Goal: Task Accomplishment & Management: Manage account settings

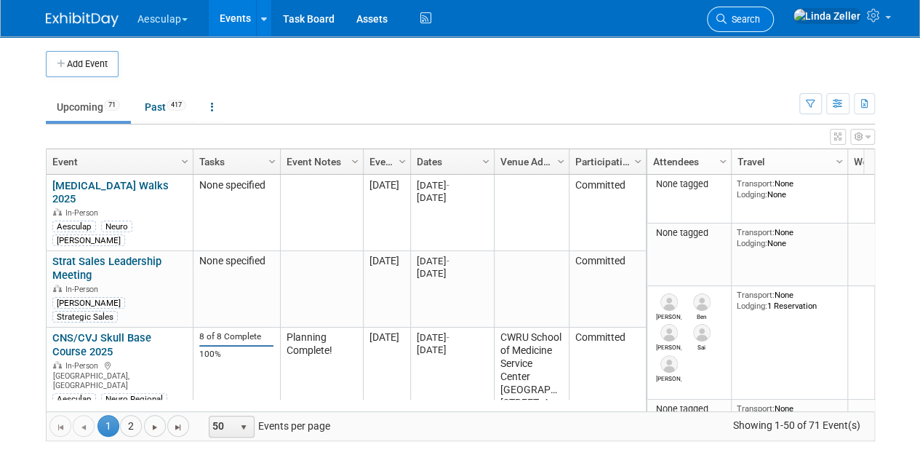
click at [760, 14] on span "Search" at bounding box center [743, 19] width 33 height 11
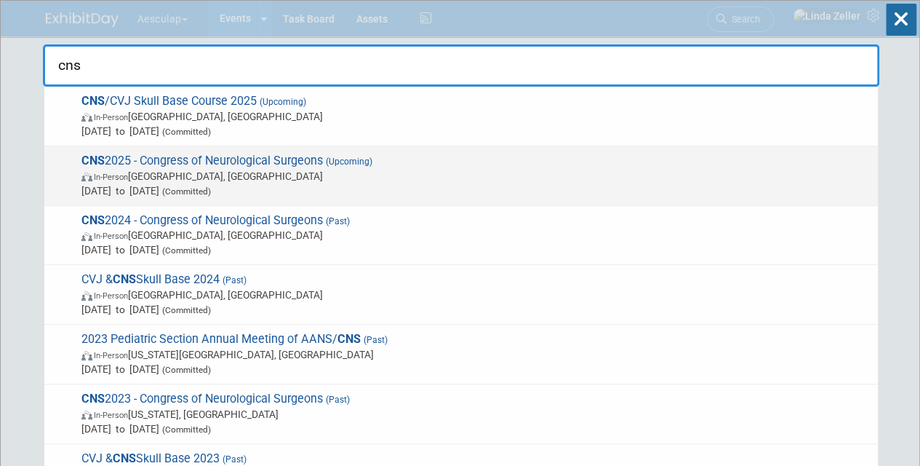
type input "cns"
click at [121, 170] on span "In-Person [GEOGRAPHIC_DATA], [GEOGRAPHIC_DATA]" at bounding box center [475, 176] width 789 height 15
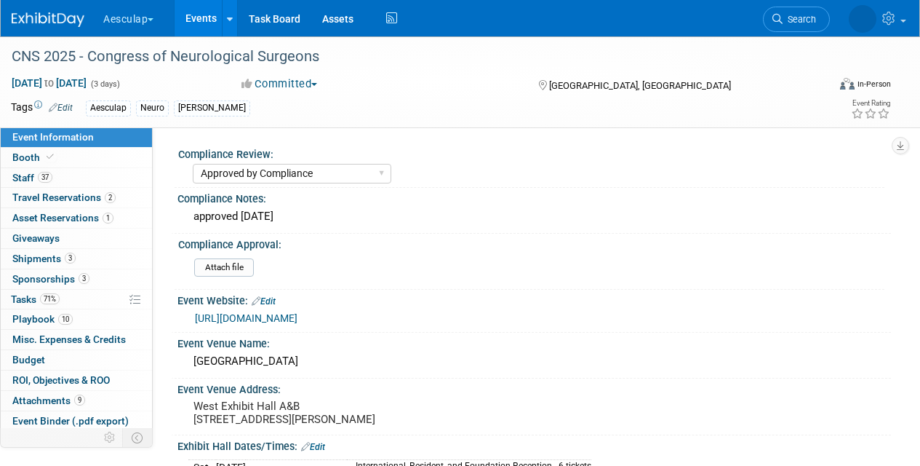
select select "Approved by Compliance"
select select "Neuro"
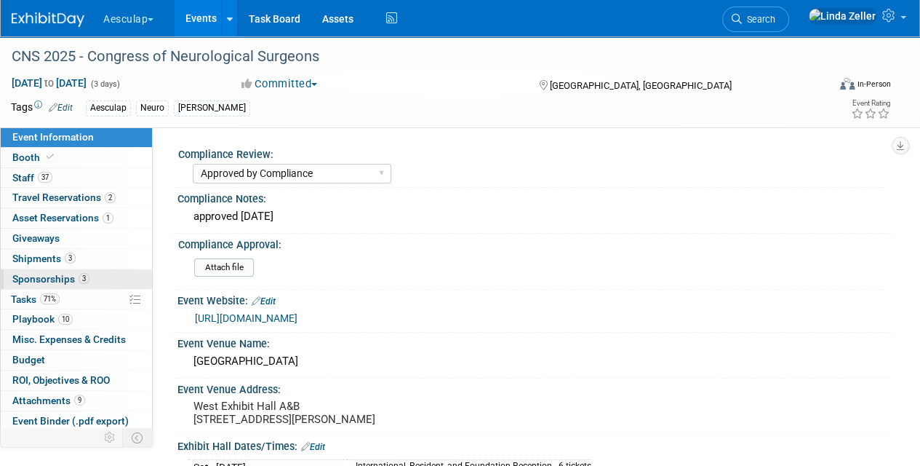
click at [39, 275] on span "Sponsorships 3" at bounding box center [50, 279] width 77 height 12
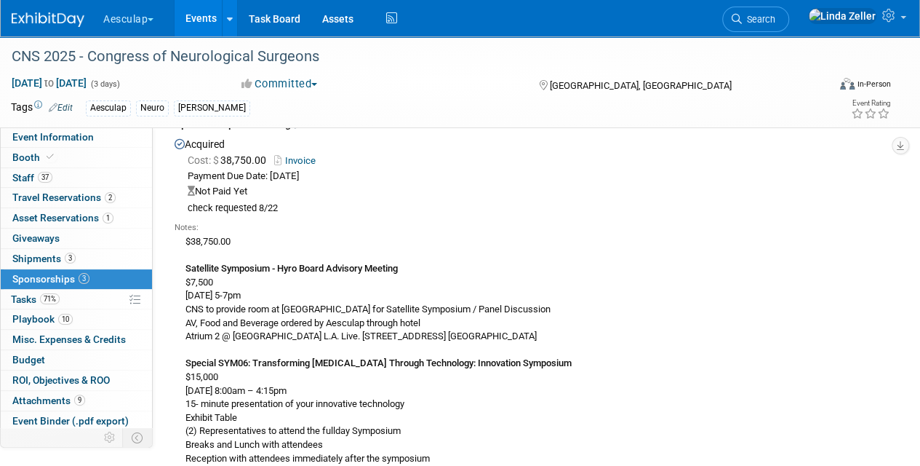
scroll to position [800, 0]
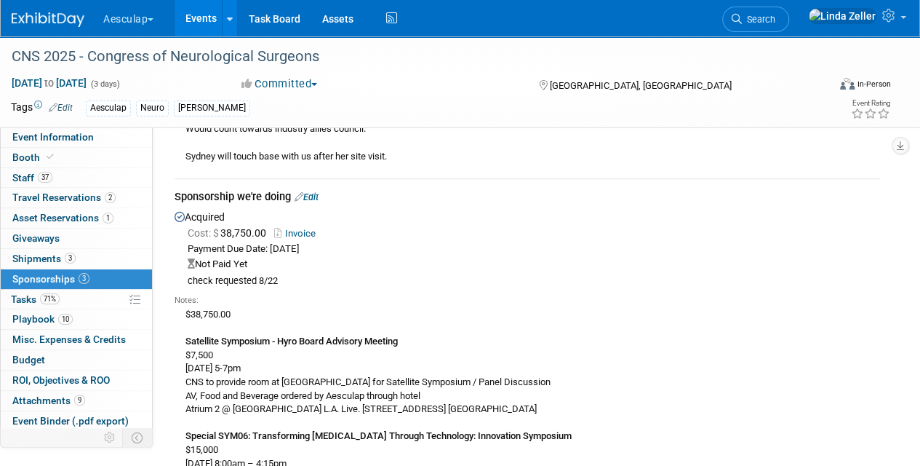
click at [313, 191] on link "Edit" at bounding box center [307, 196] width 24 height 11
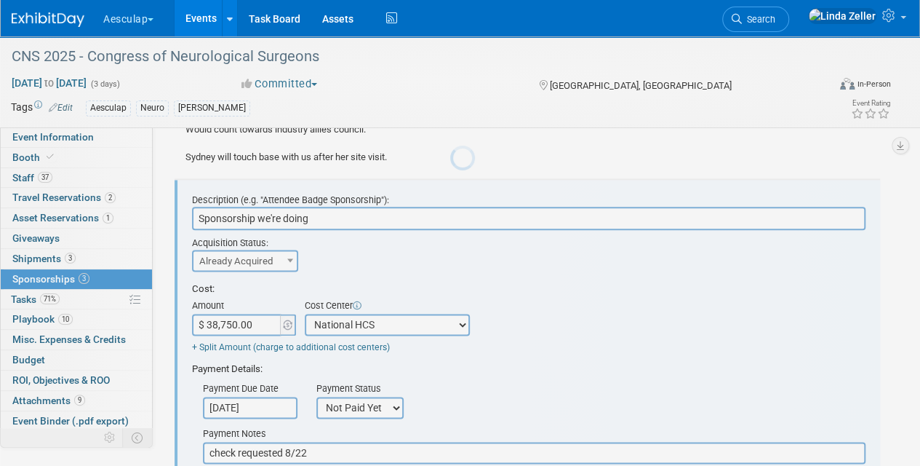
scroll to position [0, 0]
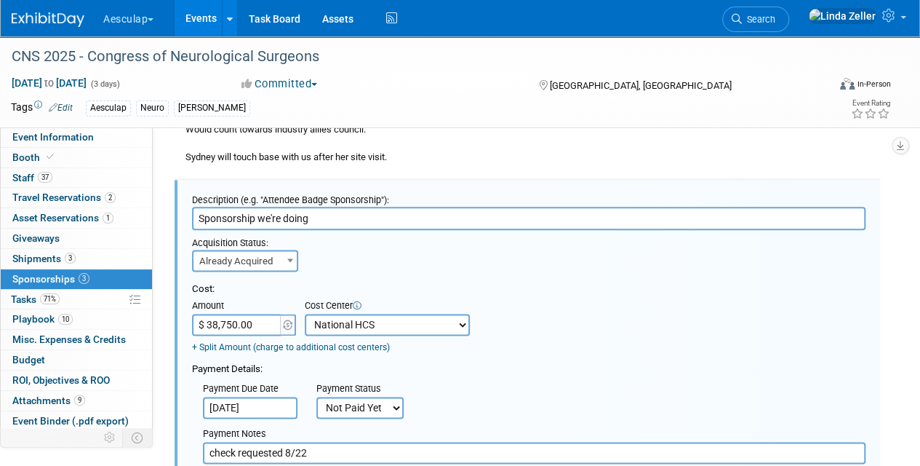
click at [242, 251] on span "Already Acquired" at bounding box center [245, 261] width 103 height 20
click at [359, 397] on select "Not Paid Yet Partially Paid Paid in Full" at bounding box center [359, 408] width 87 height 22
select select "1"
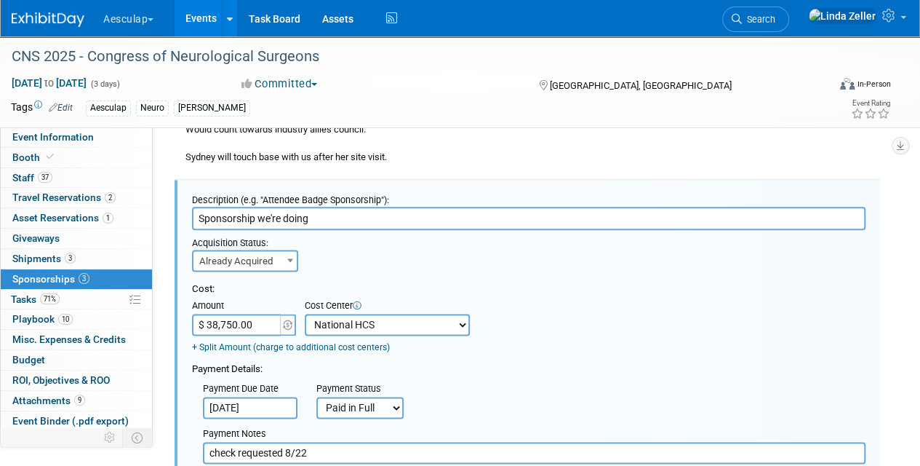
click at [316, 397] on select "Not Paid Yet Partially Paid Paid in Full" at bounding box center [359, 408] width 87 height 22
click at [330, 442] on input "check requested 8/22" at bounding box center [534, 453] width 663 height 22
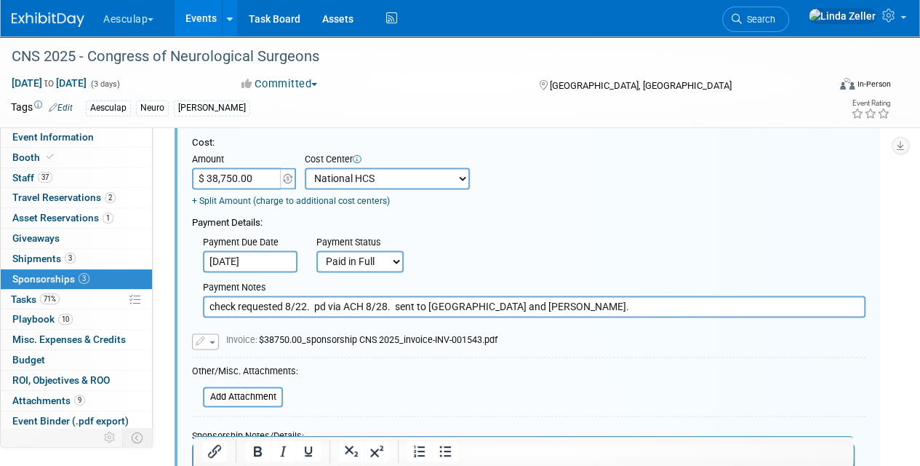
scroll to position [1091, 0]
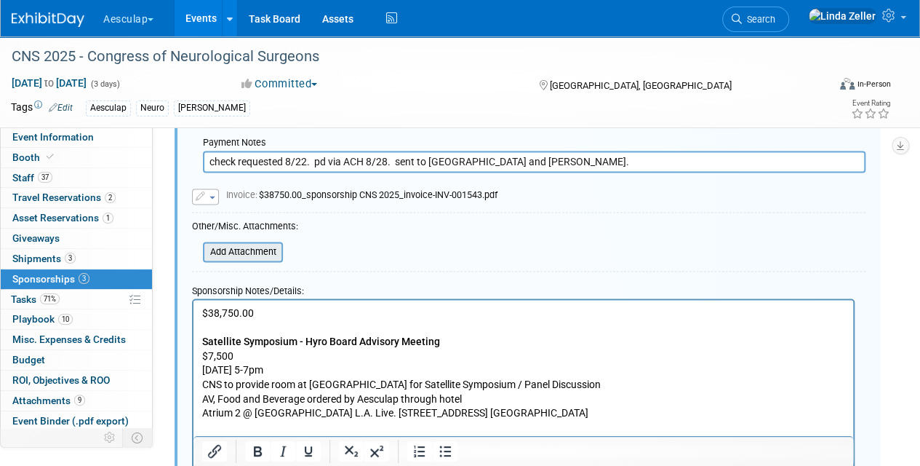
type input "check requested 8/22. pd via ACH 8/28. sent to colleen and margaret."
click at [239, 243] on input "file" at bounding box center [194, 251] width 173 height 17
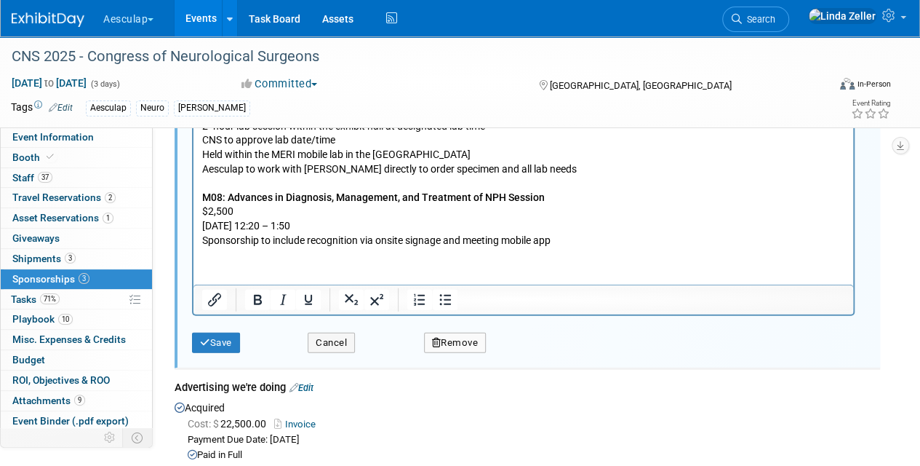
scroll to position [1818, 0]
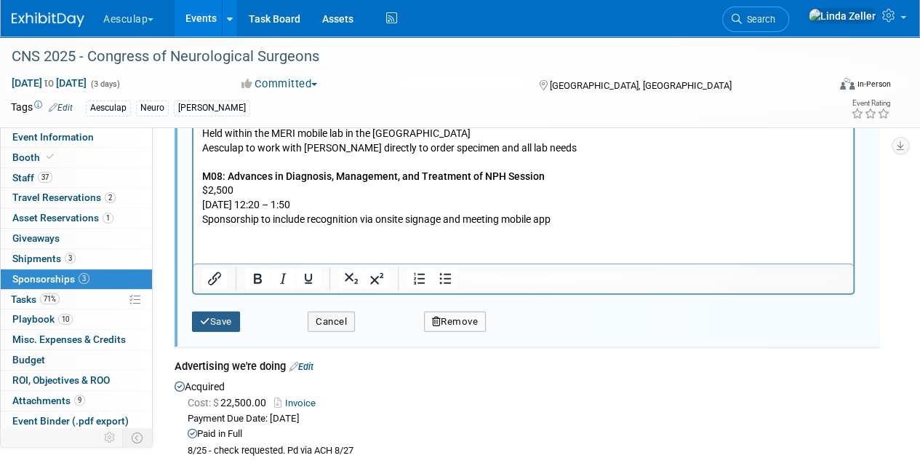
click at [209, 311] on button "Save" at bounding box center [216, 321] width 48 height 20
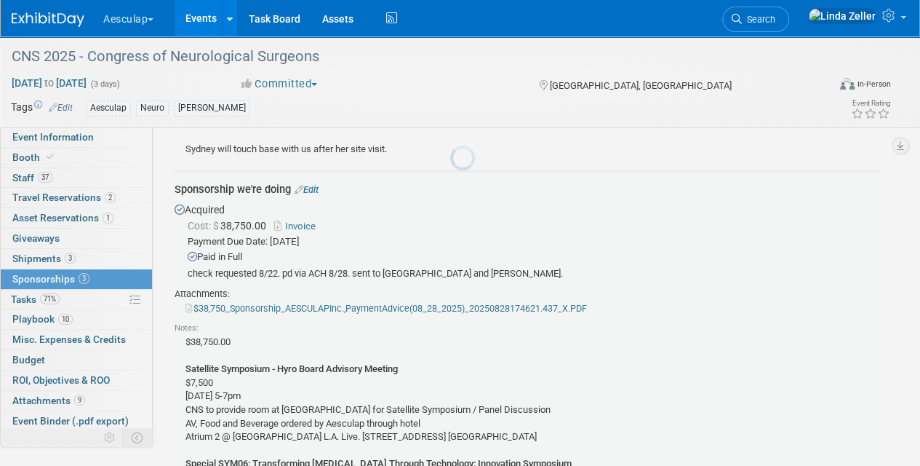
scroll to position [799, 0]
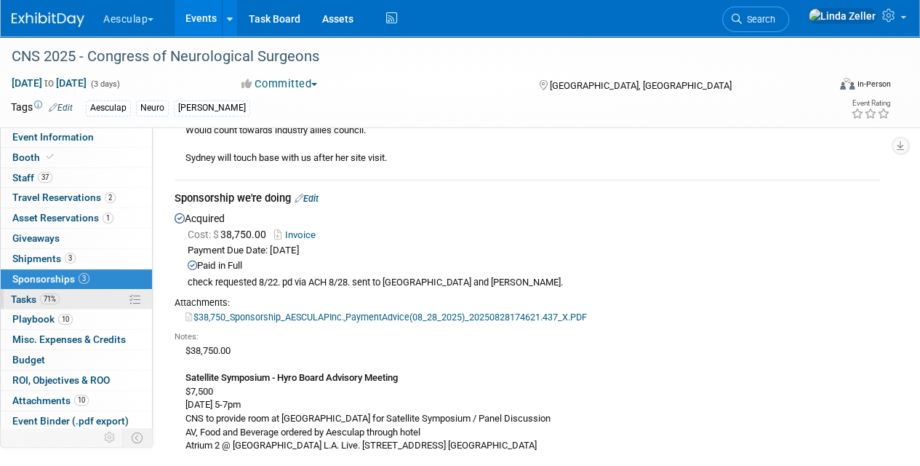
click at [26, 293] on span "Tasks 71%" at bounding box center [35, 299] width 49 height 12
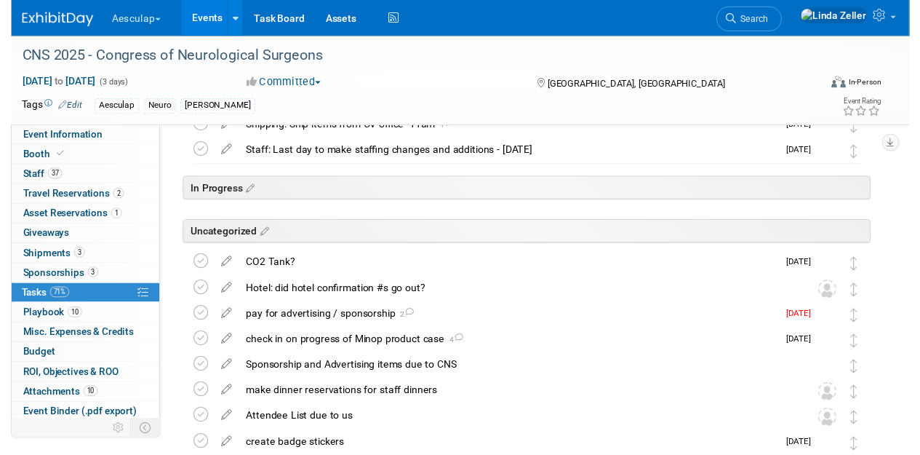
scroll to position [218, 0]
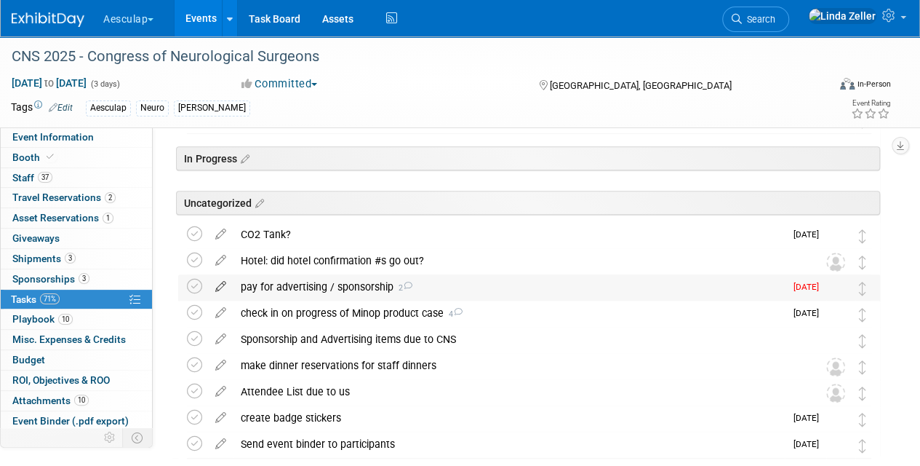
click at [214, 284] on icon at bounding box center [220, 283] width 25 height 18
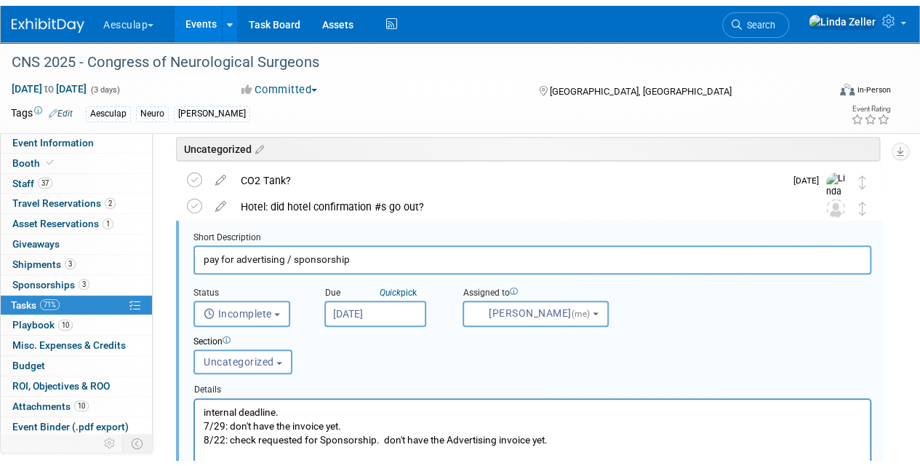
scroll to position [496, 0]
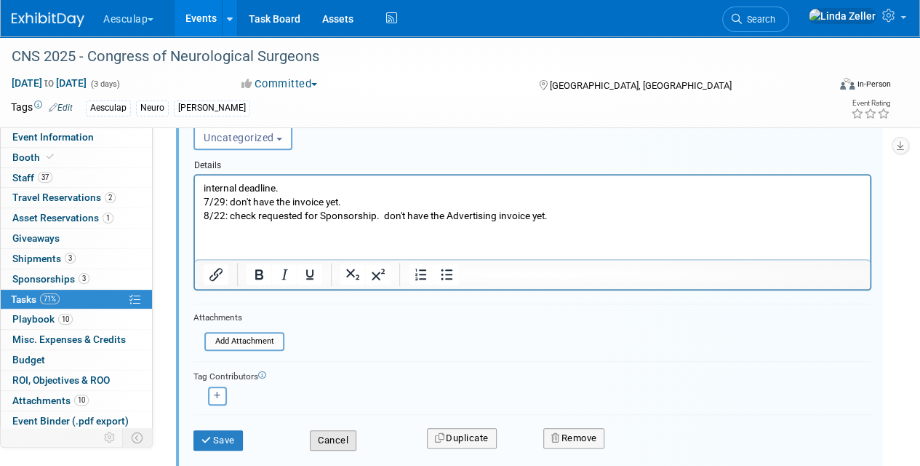
click at [351, 437] on button "Cancel" at bounding box center [333, 440] width 47 height 20
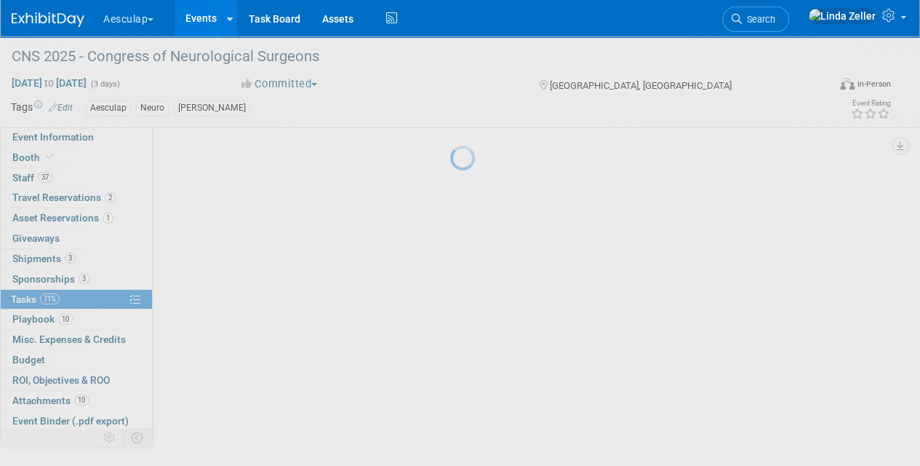
scroll to position [298, 0]
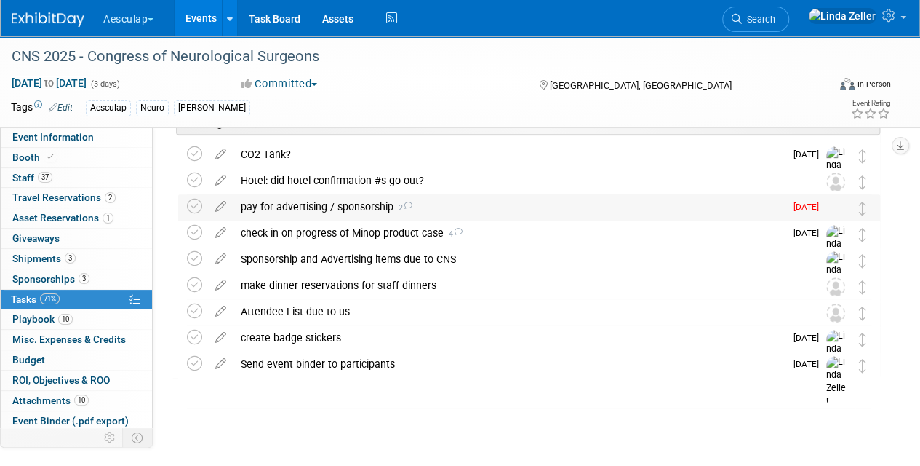
click at [340, 208] on div "pay for advertising / sponsorship 2" at bounding box center [509, 206] width 551 height 25
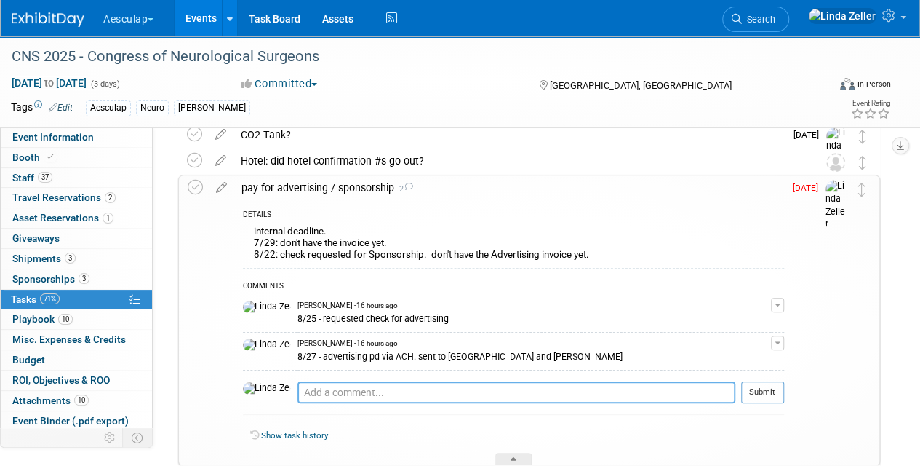
click at [298, 391] on textarea at bounding box center [517, 392] width 438 height 22
drag, startPoint x: 509, startPoint y: 353, endPoint x: 296, endPoint y: 357, distance: 213.2
click at [298, 357] on div "8/27 - advertising pd via ACH. sent to Colleen and Margaret" at bounding box center [535, 355] width 474 height 14
copy div "advertising pd via ACH. sent to Colleen and Margaret"
click at [320, 390] on textarea "8/28" at bounding box center [517, 392] width 438 height 22
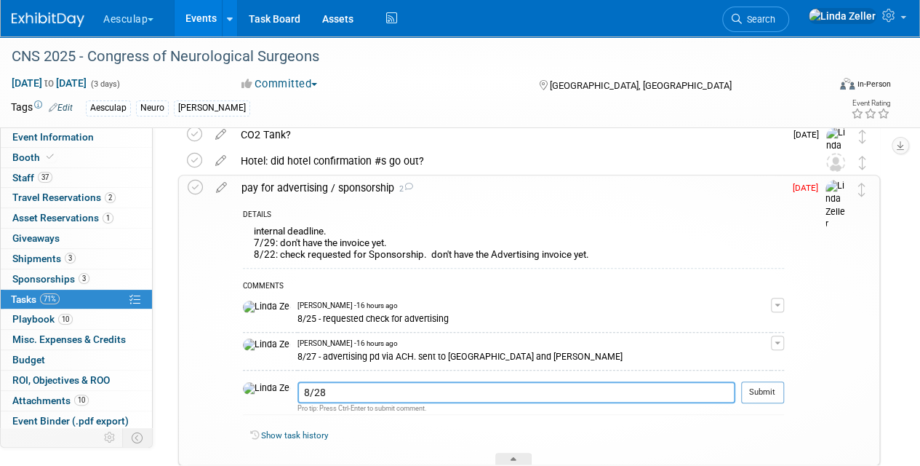
paste textarea "advertising pd via ACH. sent to Colleen and Margaret"
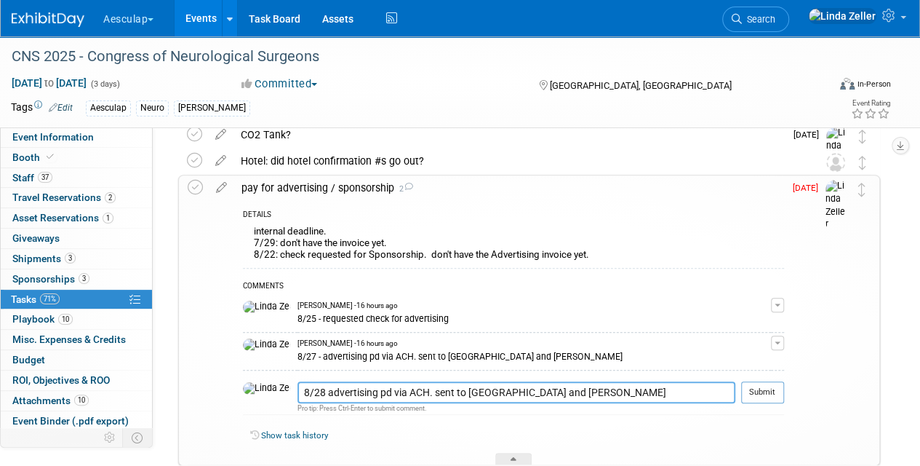
drag, startPoint x: 347, startPoint y: 389, endPoint x: 302, endPoint y: 389, distance: 45.1
click at [302, 389] on textarea "8/28 advertising pd via ACH. sent to Colleen and Margaret" at bounding box center [517, 392] width 438 height 22
type textarea "8/28 sponsorship pd via ACH. sent to Colleen and Margaret"
click at [762, 386] on button "Submit" at bounding box center [762, 392] width 43 height 22
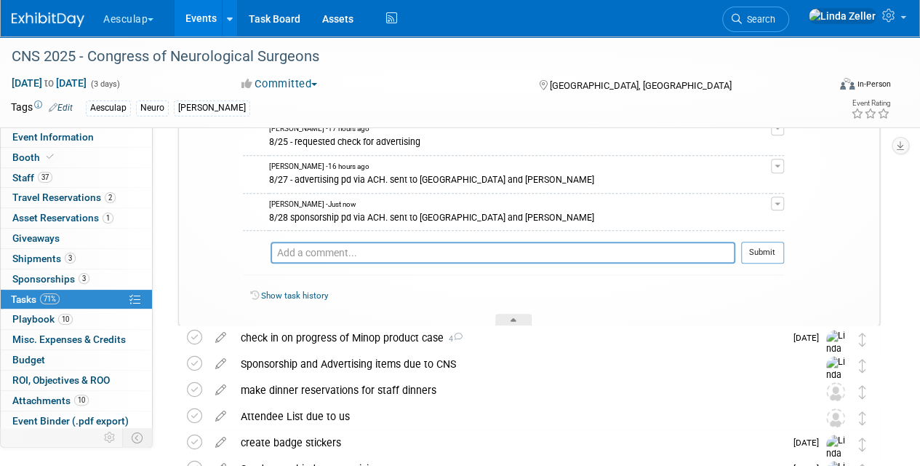
scroll to position [536, 0]
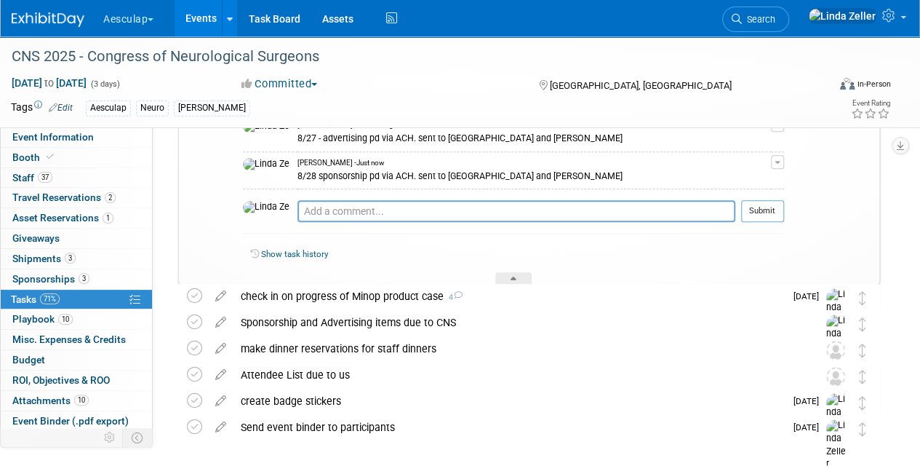
click at [503, 267] on div "Show task history" at bounding box center [513, 256] width 541 height 31
click at [501, 274] on div at bounding box center [513, 278] width 36 height 12
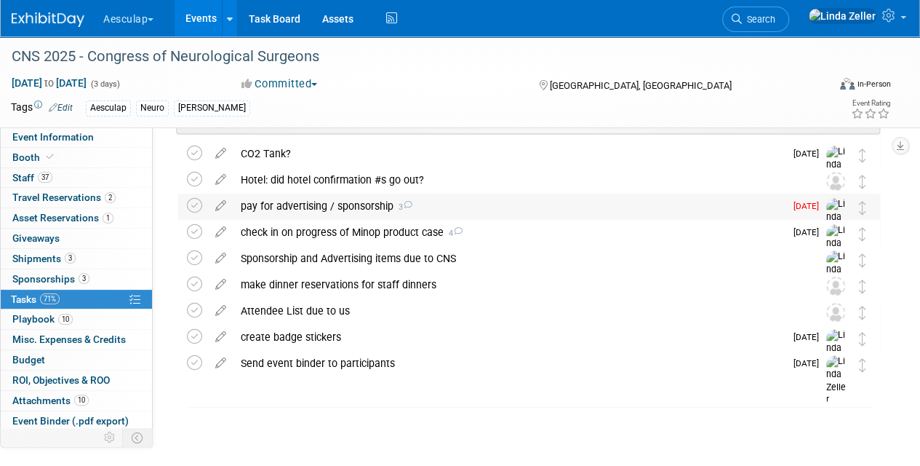
scroll to position [298, 0]
click at [191, 202] on icon at bounding box center [194, 206] width 15 height 15
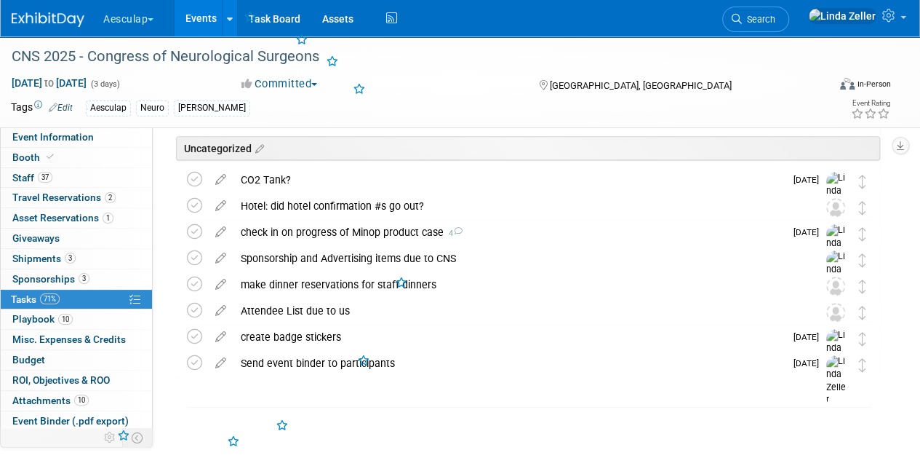
scroll to position [272, 0]
click at [776, 21] on span "Search" at bounding box center [758, 19] width 33 height 11
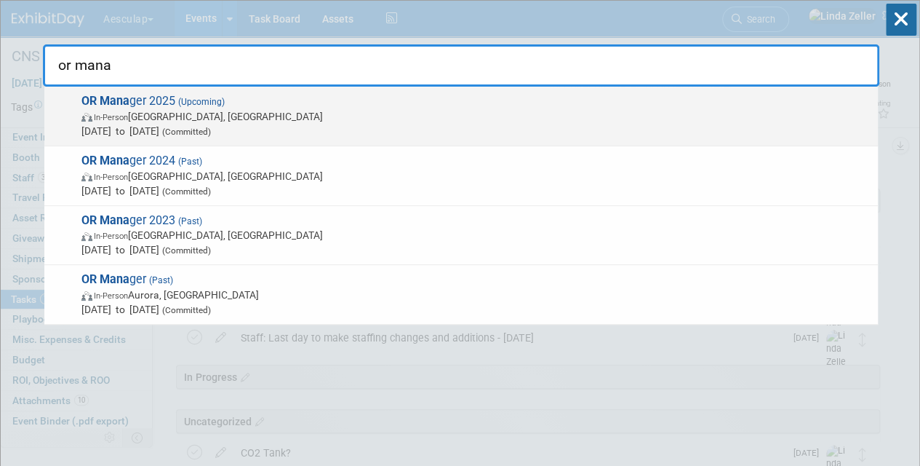
type input "or mana"
click at [124, 124] on span "Oct 28, 2025 to Oct 29, 2025 (Committed)" at bounding box center [475, 131] width 789 height 15
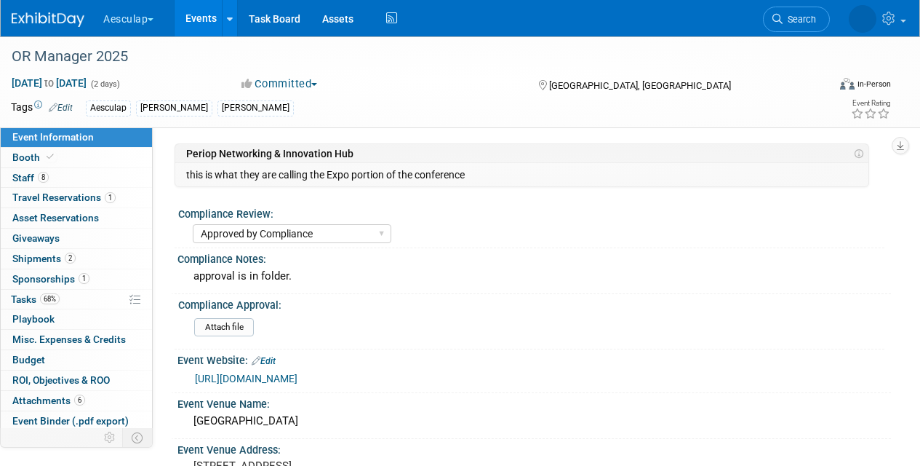
select select "Approved by Compliance"
select select "Strategic Sales"
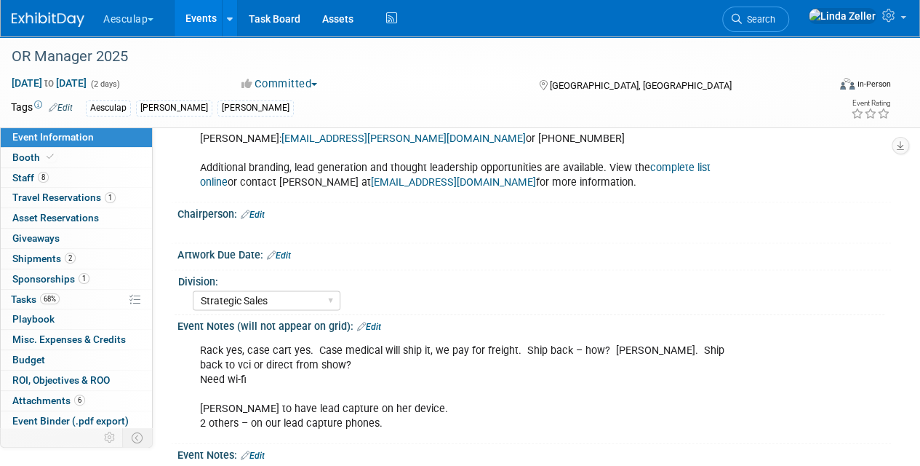
scroll to position [1382, 0]
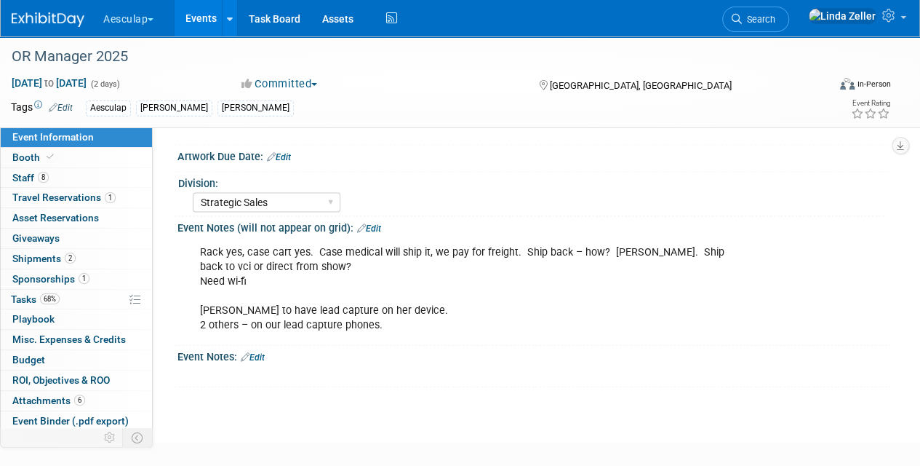
click at [379, 223] on link "Edit" at bounding box center [369, 228] width 24 height 10
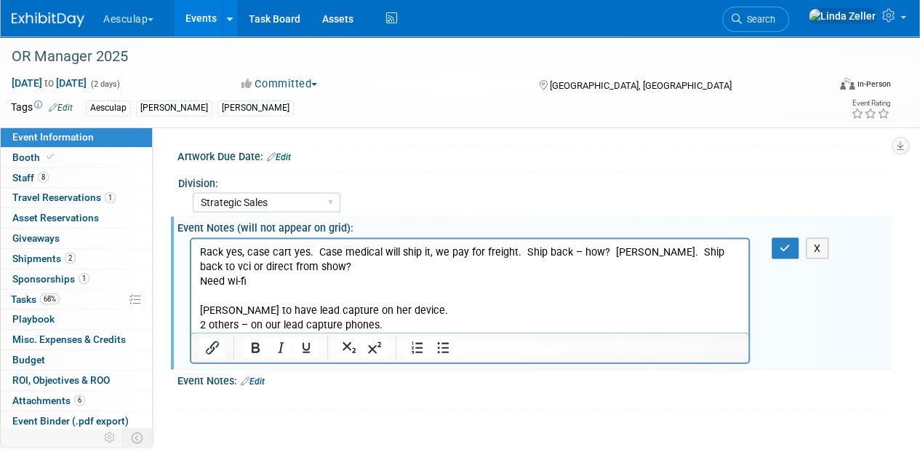
scroll to position [0, 0]
click at [198, 252] on html "Rack yes, case cart yes. Case medical will ship it, we pay for freight. Ship ba…" at bounding box center [469, 285] width 557 height 93
drag, startPoint x: 199, startPoint y: 250, endPoint x: 415, endPoint y: 336, distance: 232.5
click at [415, 332] on html "Rack yes, case cart yes. Case medical will ship it, we pay for freight. Ship ba…" at bounding box center [469, 285] width 557 height 93
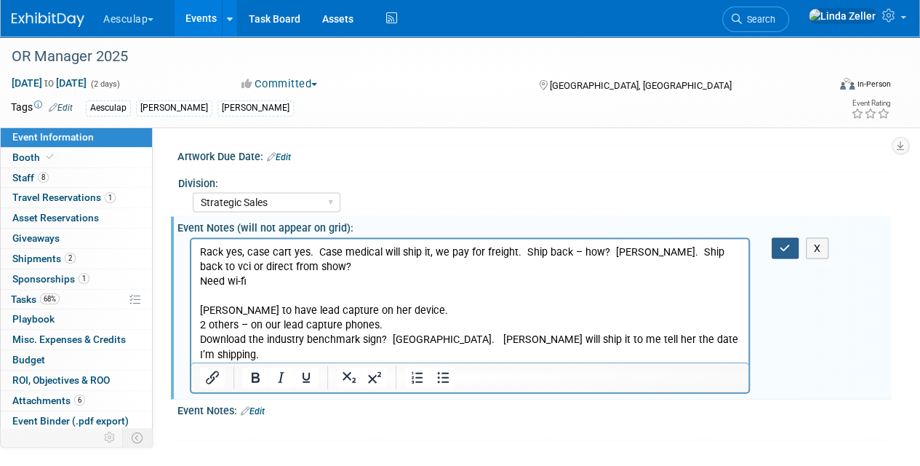
click at [776, 238] on button "button" at bounding box center [785, 248] width 27 height 21
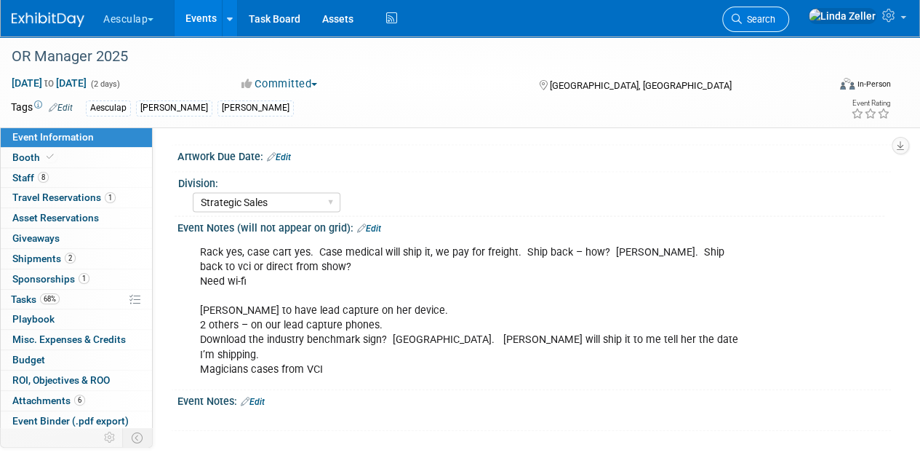
click at [776, 18] on span "Search" at bounding box center [758, 19] width 33 height 11
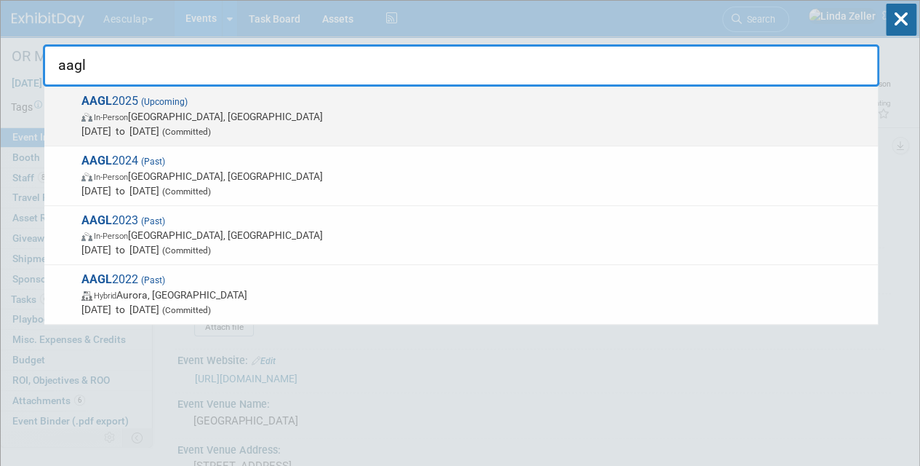
type input "aagl"
click at [97, 108] on span "AAGL 2025 (Upcoming) In-Person Vancouver, Canada Nov 9, 2025 to Nov 11, 2025 (C…" at bounding box center [474, 116] width 794 height 44
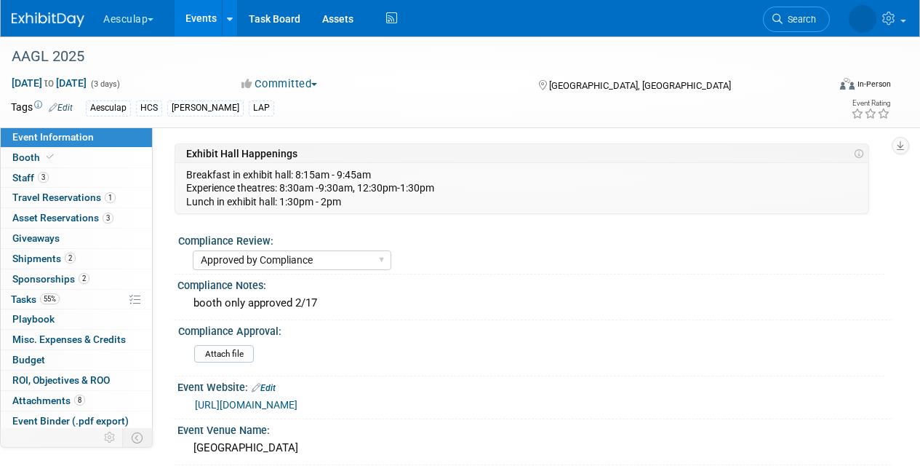
select select "Approved by Compliance"
select select "HCS"
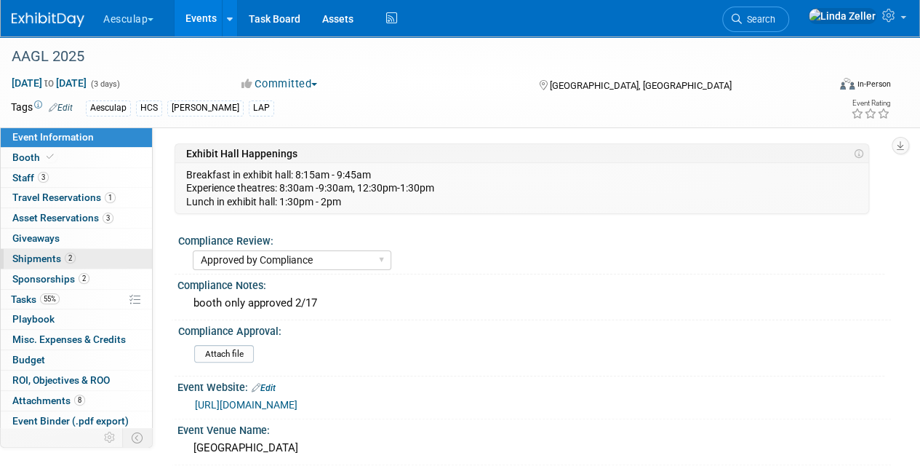
click at [35, 252] on span "Shipments 2" at bounding box center [43, 258] width 63 height 12
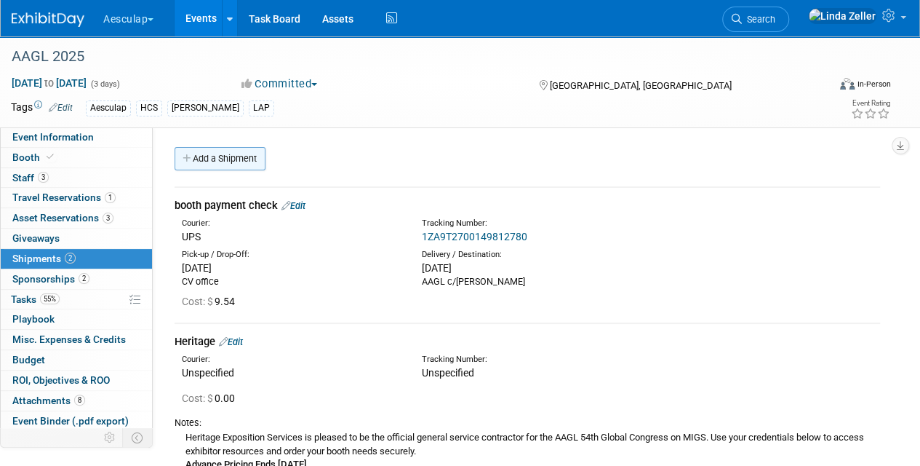
click at [219, 156] on link "Add a Shipment" at bounding box center [220, 158] width 91 height 23
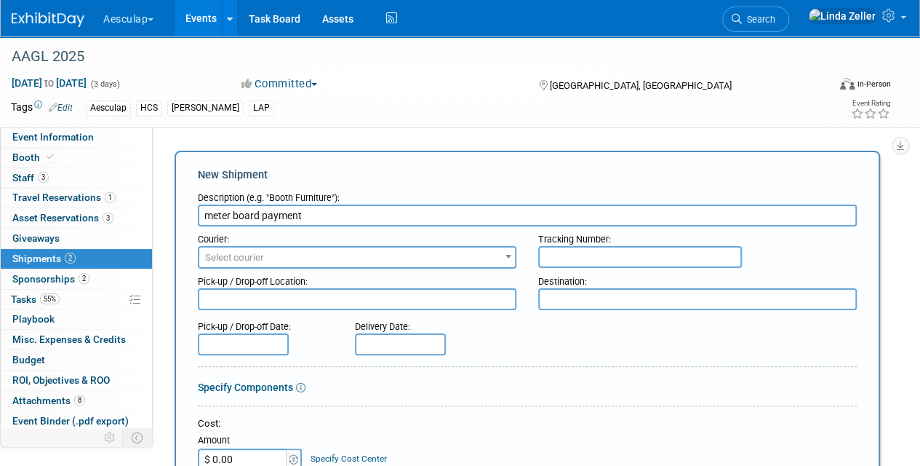
click at [203, 214] on input "meter board payment" at bounding box center [527, 215] width 659 height 22
type input "sending meter board payment"
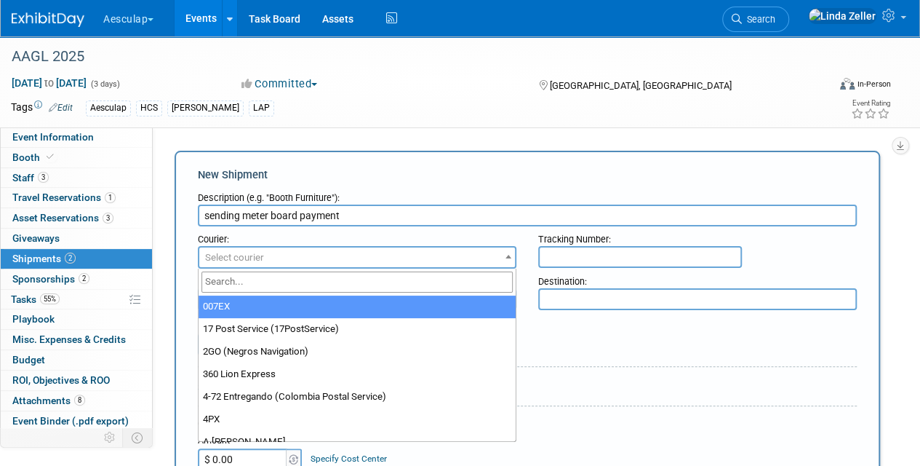
click at [222, 253] on span "Select courier" at bounding box center [234, 257] width 59 height 11
click at [228, 284] on input "search" at bounding box center [357, 281] width 311 height 21
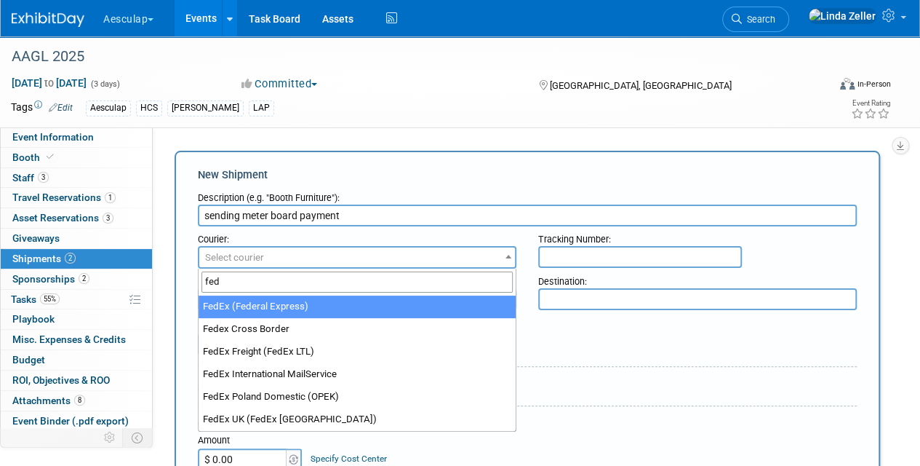
type input "fed"
select select "206"
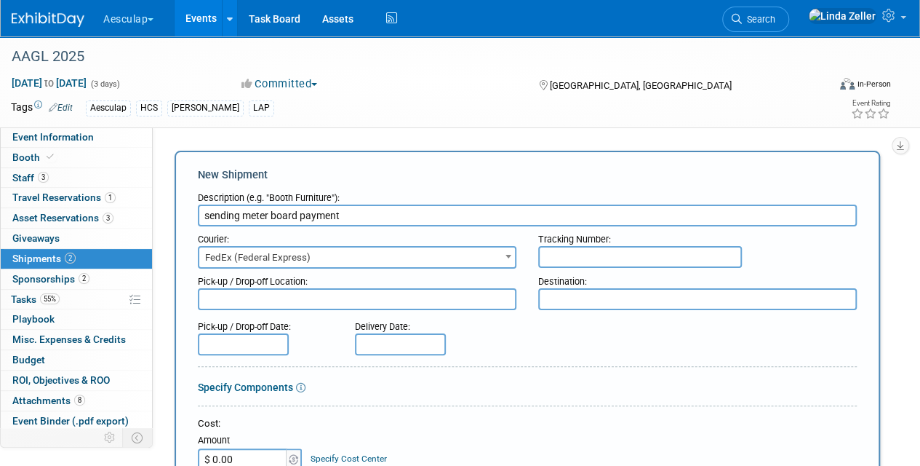
click at [576, 260] on input "text" at bounding box center [640, 257] width 204 height 22
type input "1ZA9T2700150991192"
click at [262, 303] on textarea at bounding box center [357, 299] width 319 height 22
type textarea "CV office"
click at [545, 295] on textarea at bounding box center [697, 299] width 319 height 22
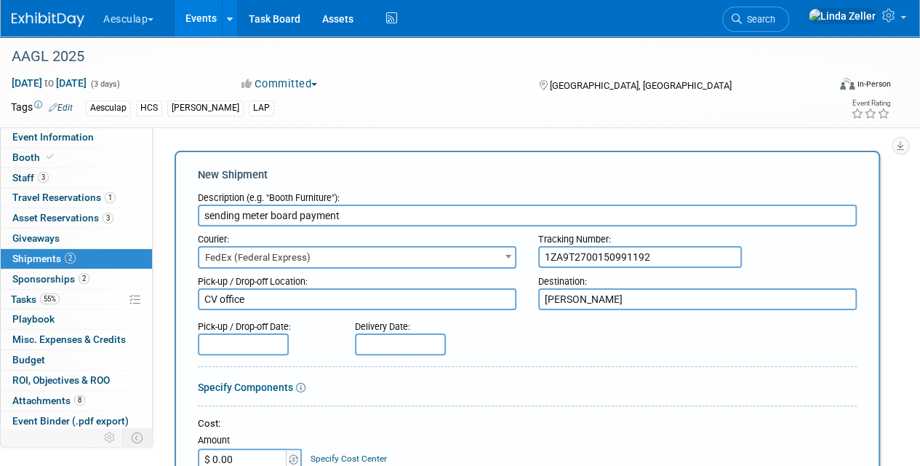
type textarea "Spargo"
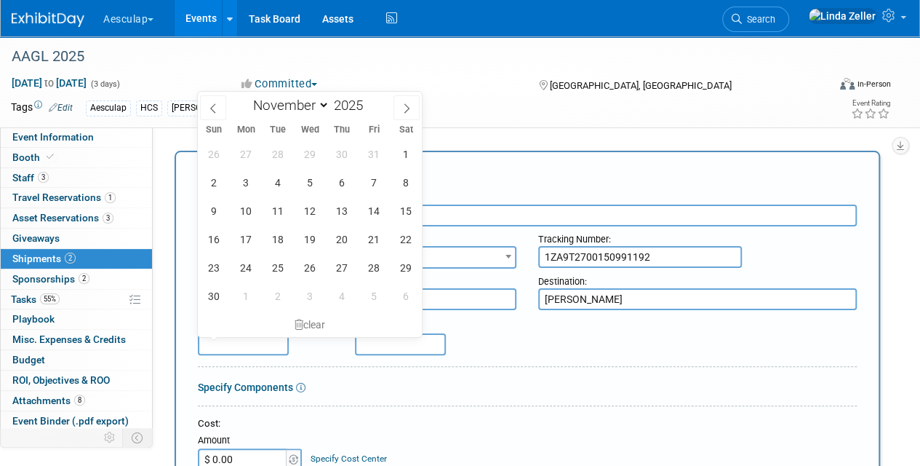
click at [239, 346] on input "text" at bounding box center [243, 344] width 91 height 22
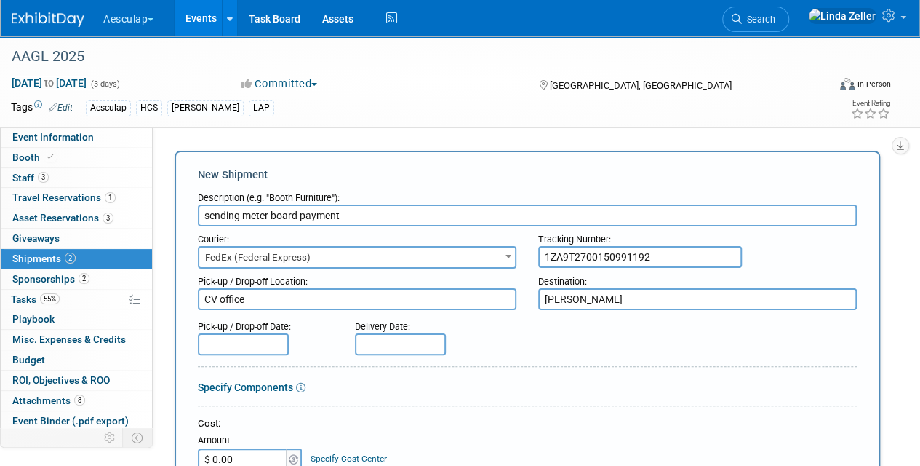
click at [447, 95] on div "Nov 9, 2025 to Nov 11, 2025 (3 days) Nov 9, 2025 to Nov 11, 2025 Committed Comm…" at bounding box center [451, 87] width 902 height 22
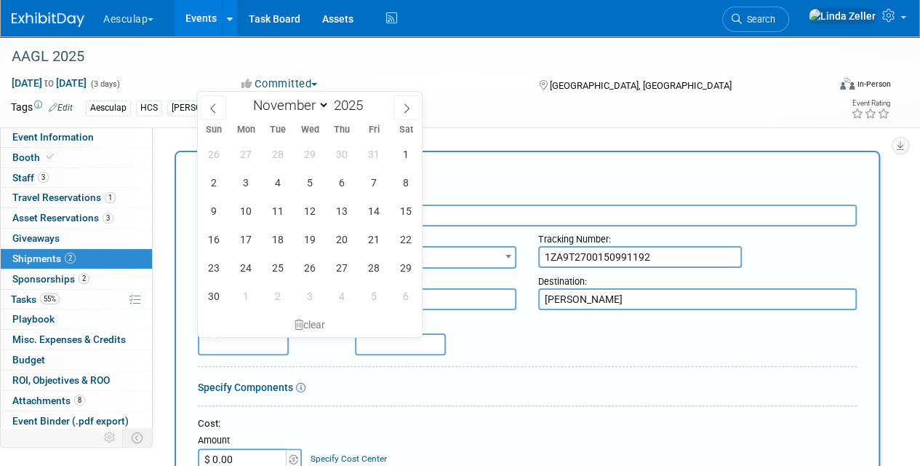
click at [210, 347] on input "text" at bounding box center [243, 344] width 91 height 22
click at [212, 109] on icon at bounding box center [213, 108] width 10 height 10
click at [212, 108] on icon at bounding box center [213, 108] width 10 height 10
select select "7"
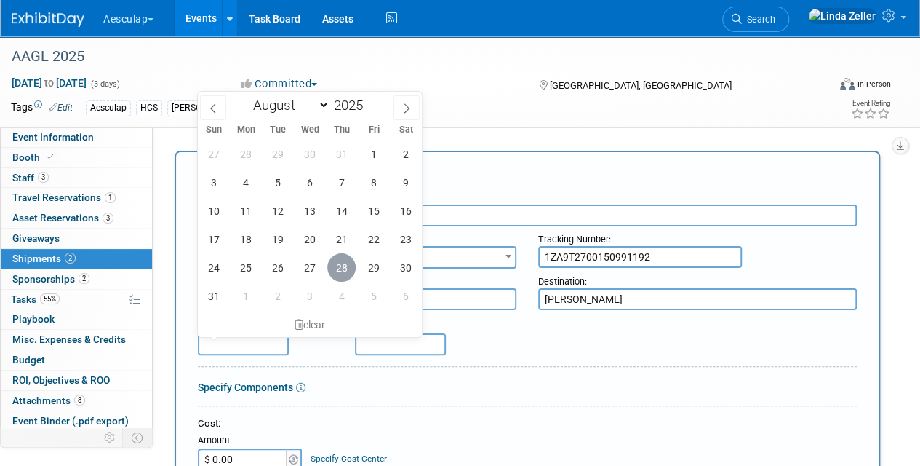
click at [344, 268] on span "28" at bounding box center [341, 267] width 28 height 28
type input "[DATE]"
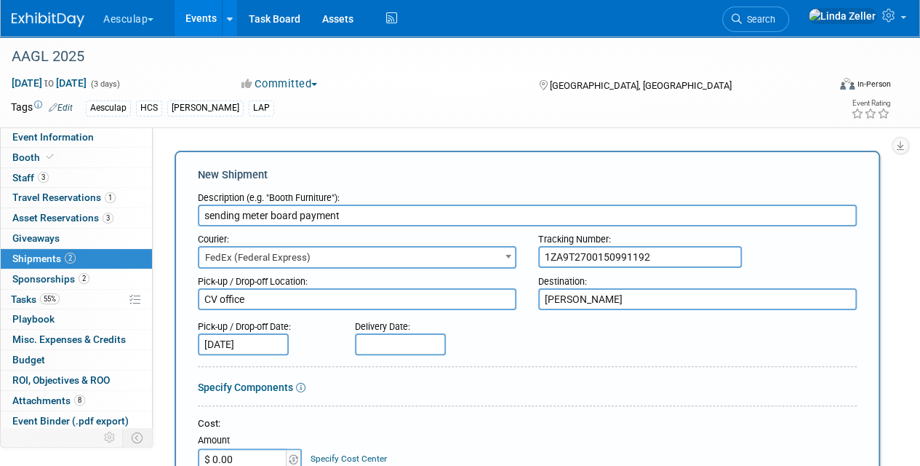
click at [370, 342] on input "text" at bounding box center [400, 344] width 91 height 22
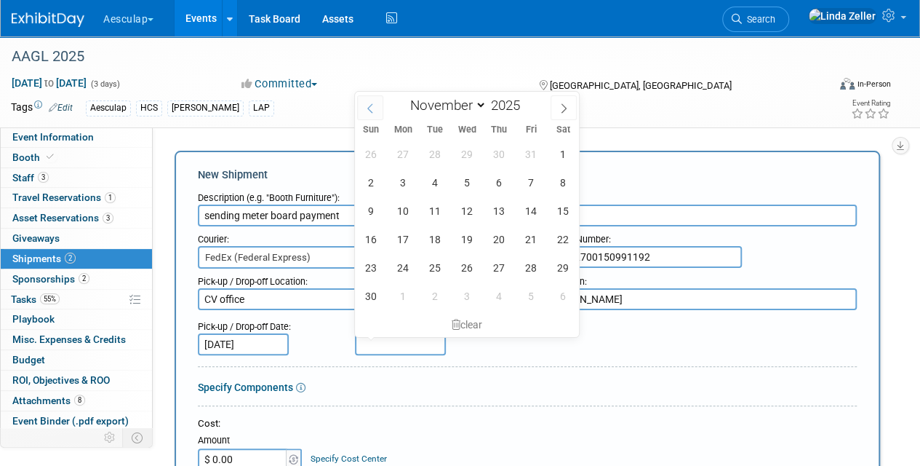
click at [365, 111] on icon at bounding box center [370, 108] width 10 height 10
click at [367, 112] on icon at bounding box center [370, 108] width 10 height 10
select select "7"
click at [528, 266] on span "29" at bounding box center [531, 267] width 28 height 28
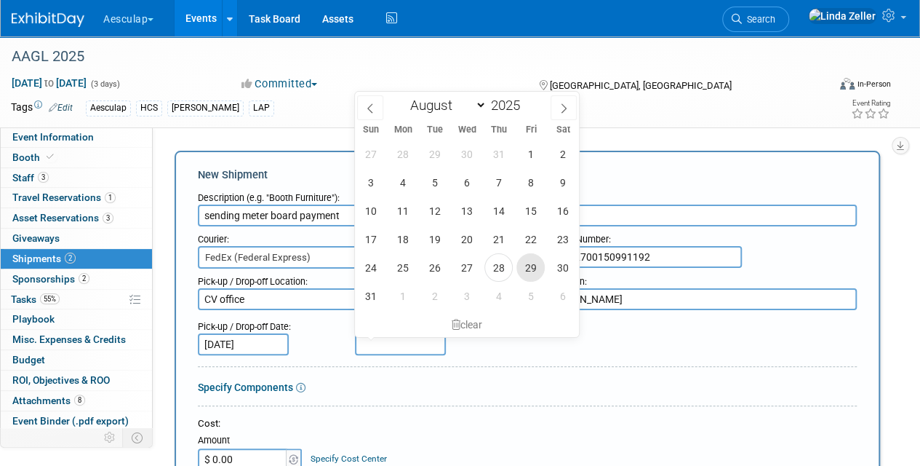
type input "[DATE]"
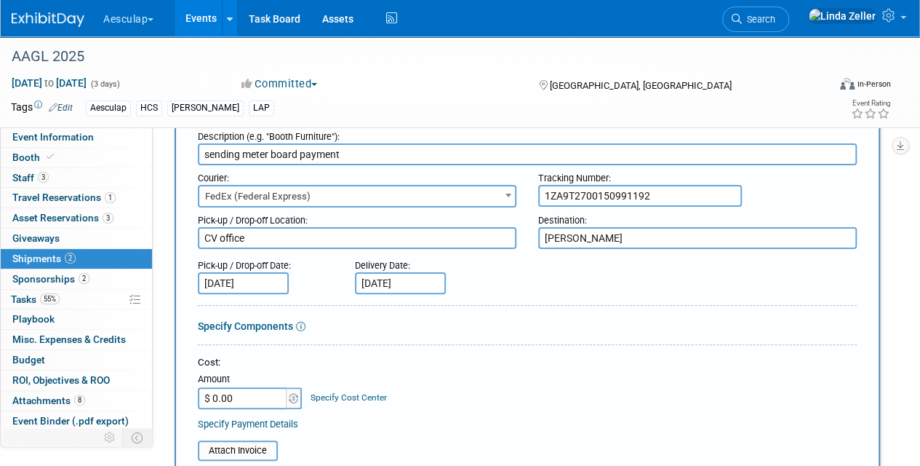
scroll to position [146, 0]
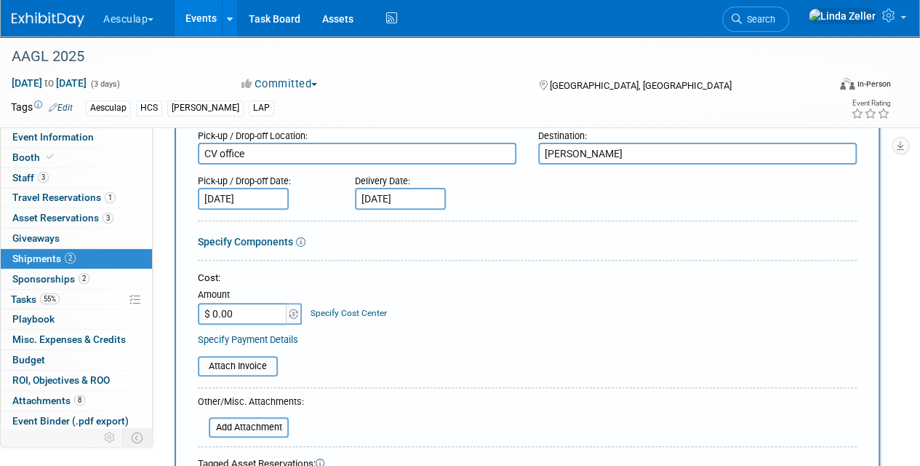
click at [324, 310] on link "Specify Cost Center" at bounding box center [349, 313] width 76 height 10
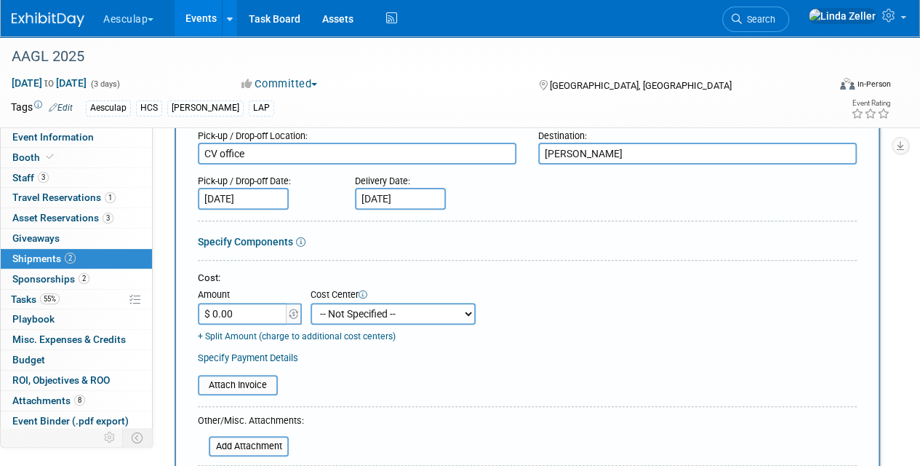
click at [324, 310] on select "-- Not Specified -- AAG B2B: 102736100 AIS - Ortho AIS -Spine Atlantic Neuro Bo…" at bounding box center [393, 314] width 165 height 22
select select "18966106"
click at [311, 303] on select "-- Not Specified -- AAG B2B: 102736100 AIS - Ortho AIS -Spine Atlantic Neuro Bo…" at bounding box center [393, 314] width 165 height 22
click at [253, 312] on input "$ 0.00" at bounding box center [243, 314] width 91 height 22
type input "$ 9.59"
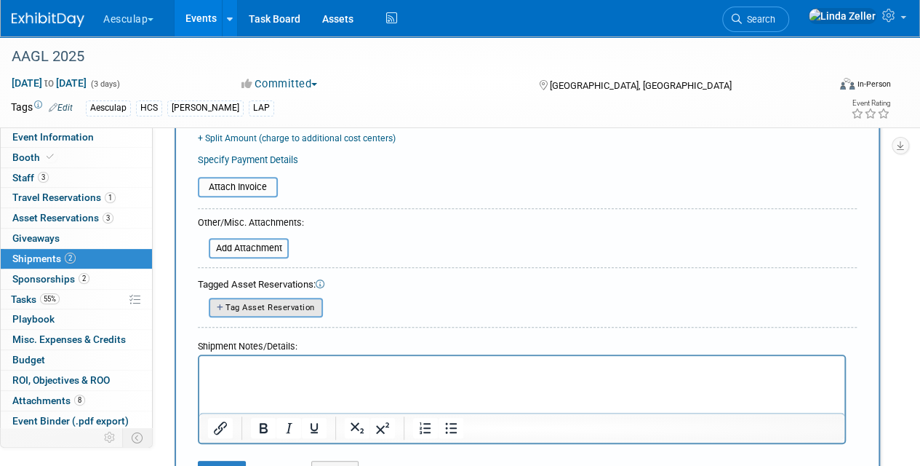
scroll to position [364, 0]
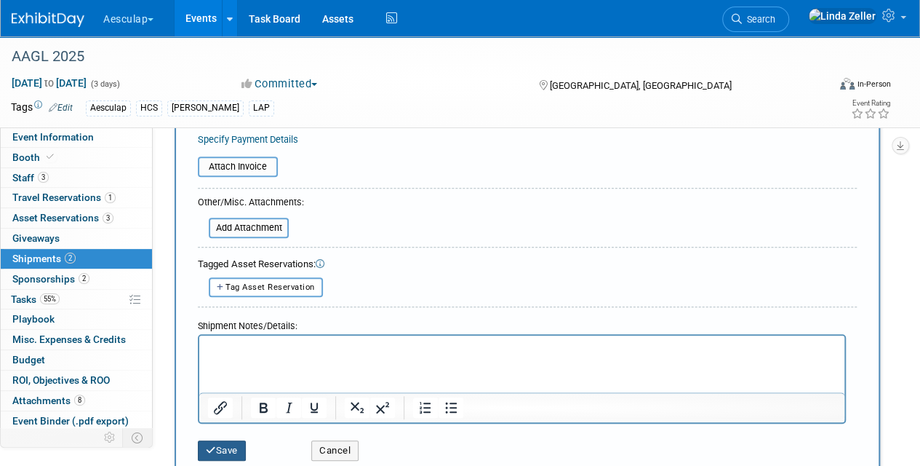
click at [229, 447] on button "Save" at bounding box center [222, 450] width 48 height 20
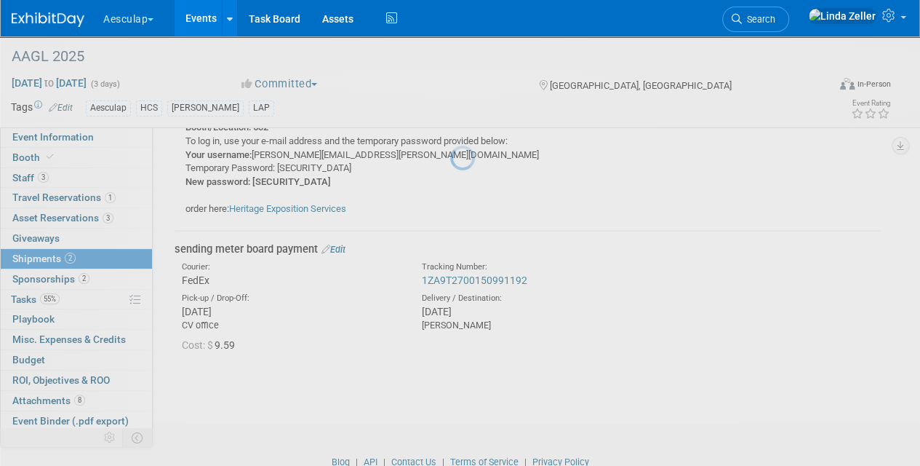
scroll to position [422, 0]
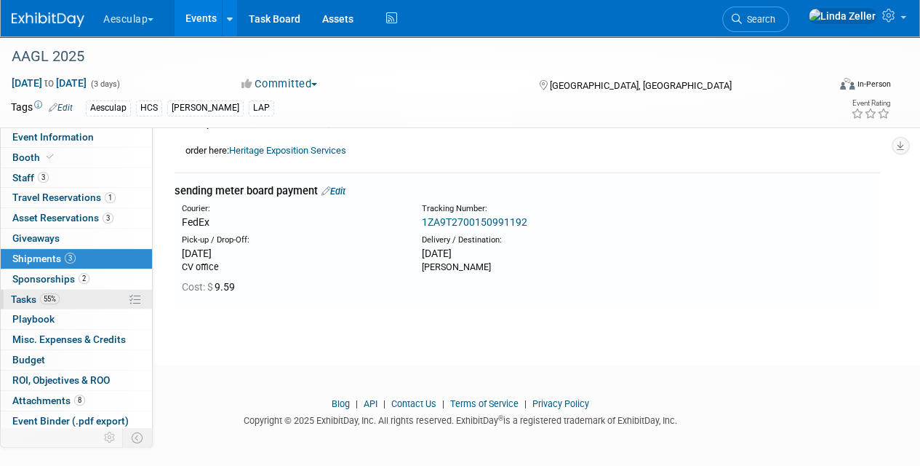
click at [26, 298] on span "Tasks 55%" at bounding box center [35, 299] width 49 height 12
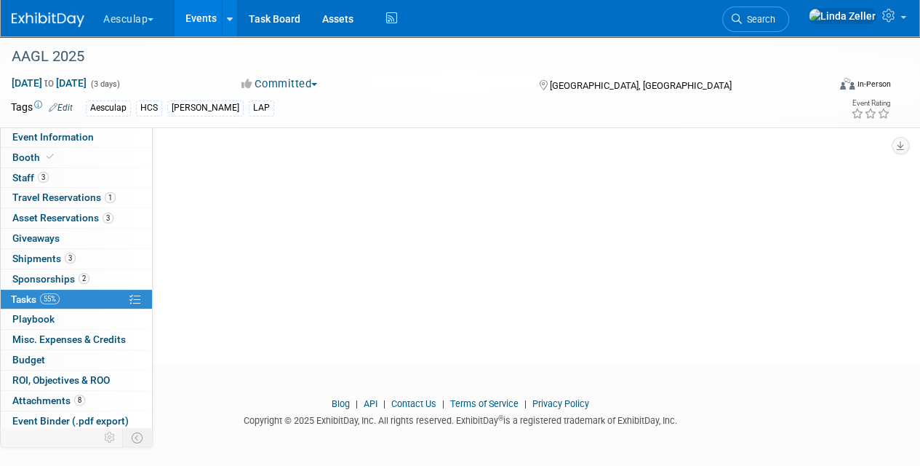
scroll to position [0, 0]
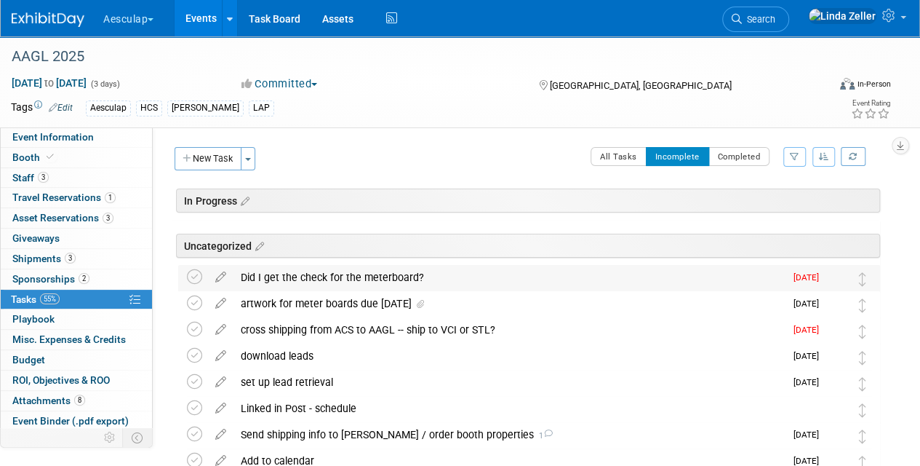
click at [350, 281] on div "Did I get the check for the meterboard?" at bounding box center [509, 277] width 551 height 25
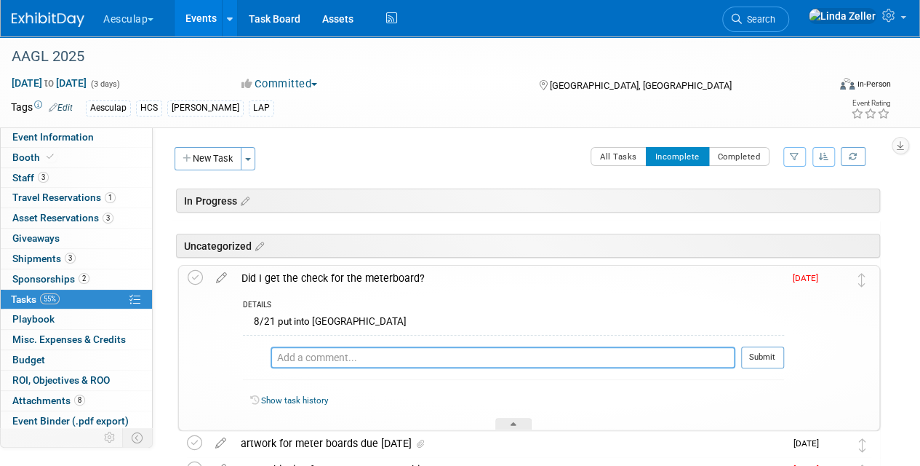
click at [329, 351] on textarea at bounding box center [503, 357] width 465 height 22
click at [329, 351] on textarea "8/" at bounding box center [503, 357] width 465 height 22
type textarea "8/28 sent via ups"
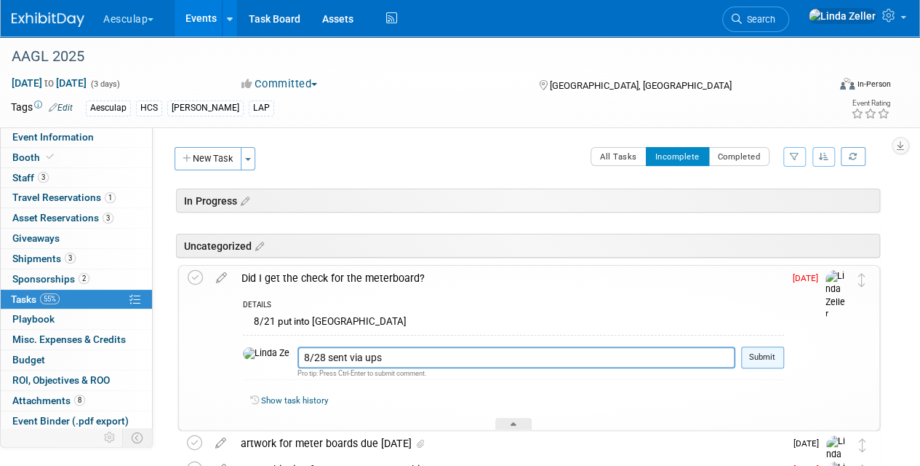
click at [760, 348] on button "Submit" at bounding box center [762, 357] width 43 height 22
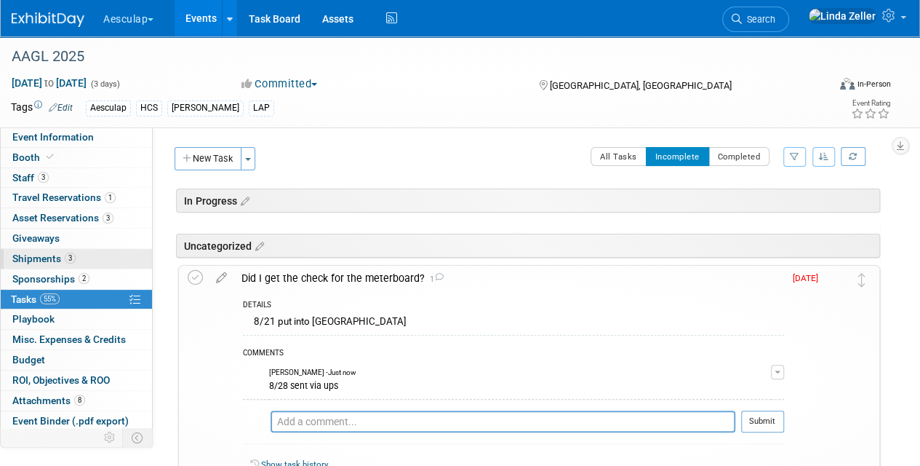
click at [28, 252] on span "Shipments 3" at bounding box center [43, 258] width 63 height 12
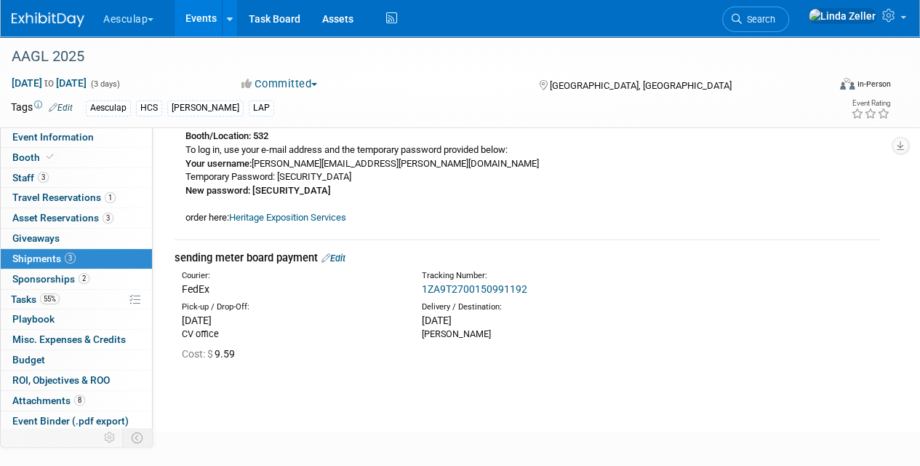
scroll to position [364, 0]
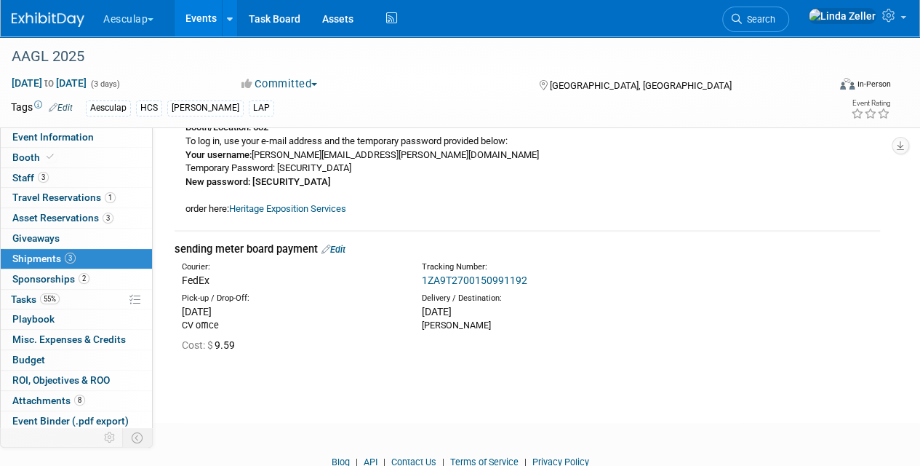
click at [341, 247] on link "Edit" at bounding box center [334, 249] width 24 height 11
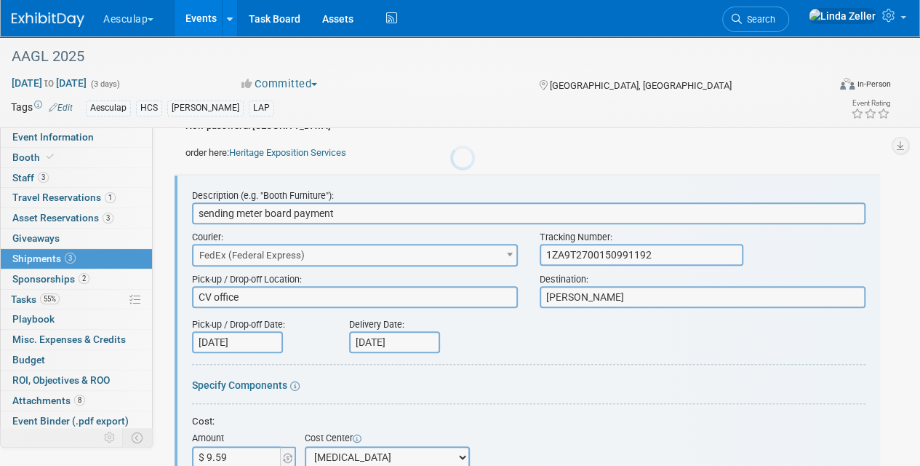
scroll to position [0, 0]
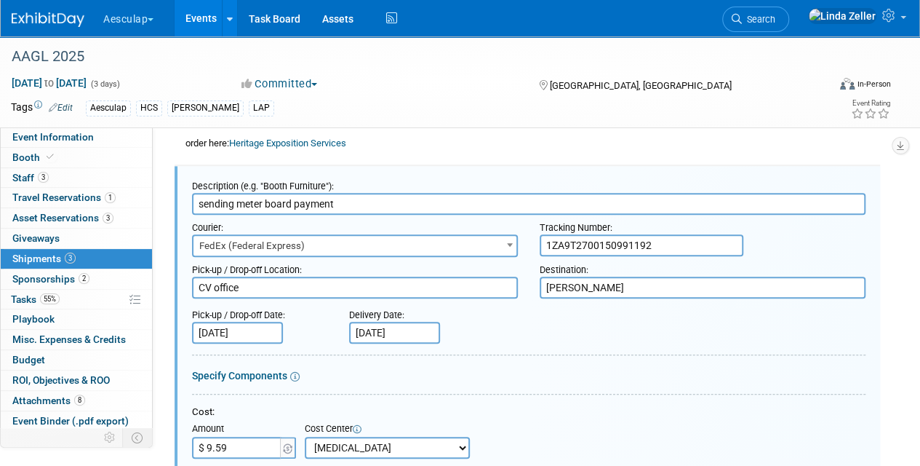
drag, startPoint x: 236, startPoint y: 201, endPoint x: 170, endPoint y: 203, distance: 66.2
click at [170, 203] on div "booth payment check Edit Courier: UPS Tracking Number: 9.54" at bounding box center [528, 279] width 728 height 1069
click at [295, 204] on input "meter board payment" at bounding box center [529, 204] width 674 height 22
type input "meter board payment check"
click at [321, 244] on span "FedEx (Federal Express)" at bounding box center [355, 246] width 323 height 20
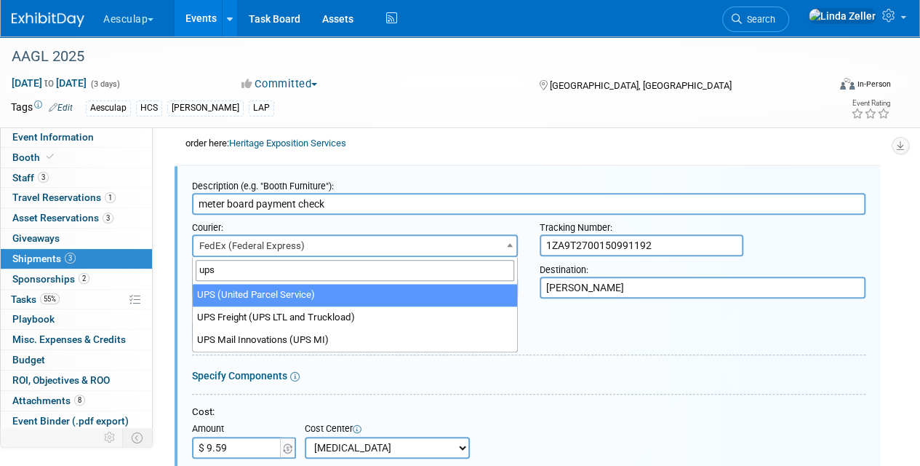
type input "ups"
select select "508"
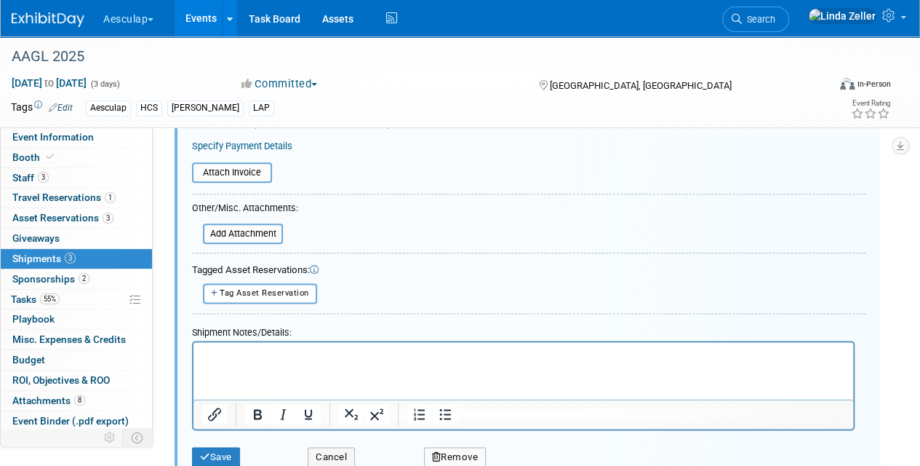
scroll to position [866, 0]
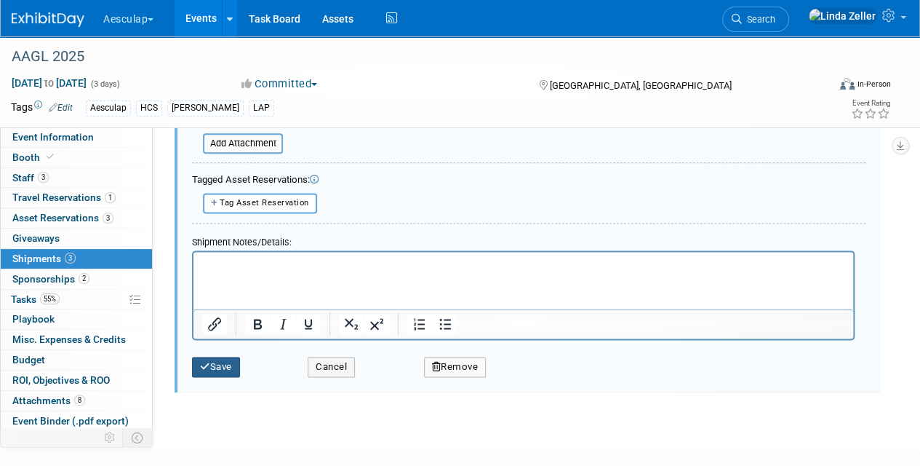
click at [231, 364] on button "Save" at bounding box center [216, 366] width 48 height 20
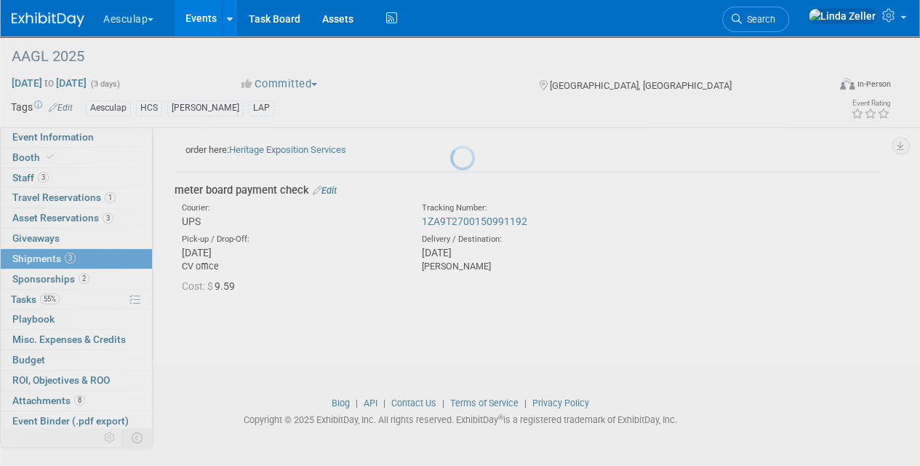
scroll to position [422, 0]
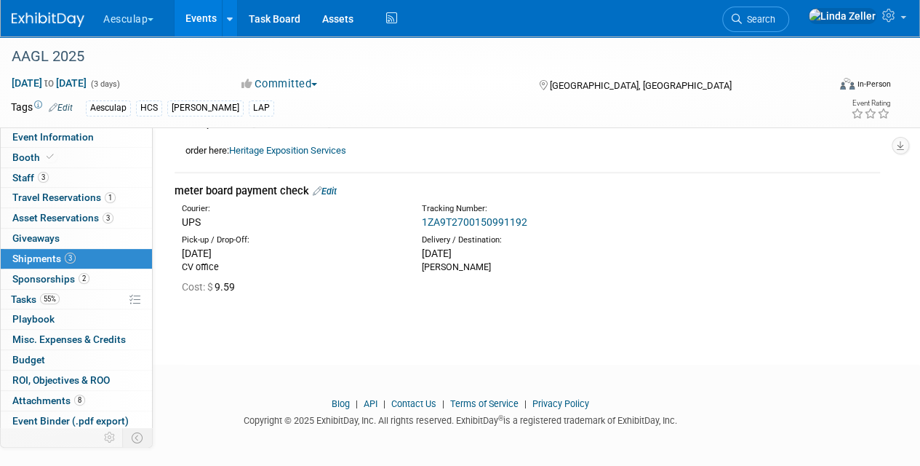
drag, startPoint x: 176, startPoint y: 186, endPoint x: 442, endPoint y: 287, distance: 283.9
click at [442, 287] on td "meter board payment check Edit Courier: UPS Tracking Number: 1ZA9T2700150991192…" at bounding box center [528, 239] width 706 height 135
copy td "meter board payment check Edit Courier: UPS Tracking Number: 1ZA9T2700150991192…"
click at [35, 295] on span "Tasks 55%" at bounding box center [35, 299] width 49 height 12
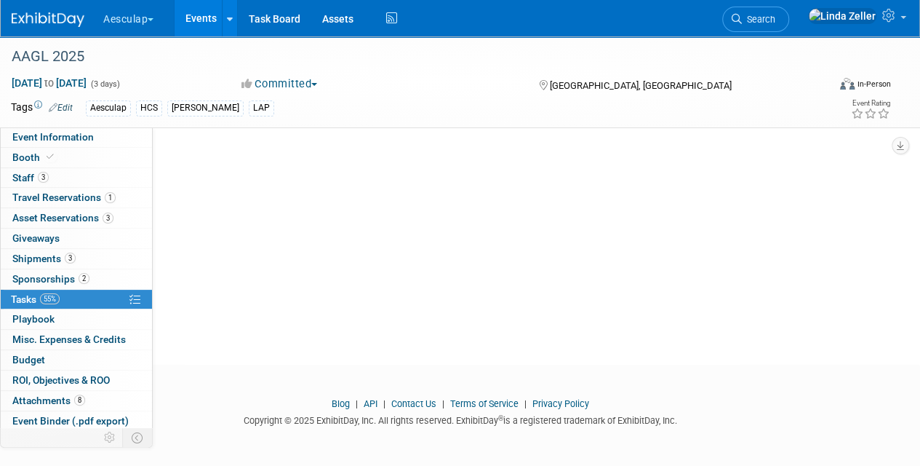
scroll to position [0, 0]
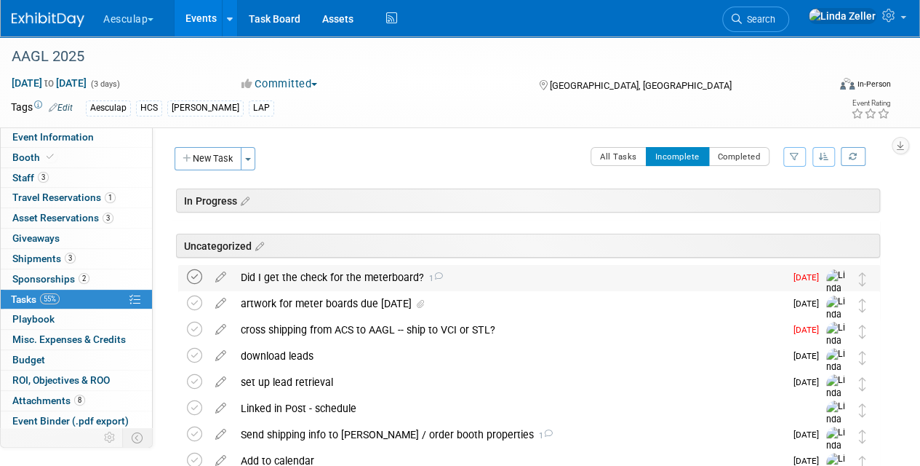
click at [198, 274] on icon at bounding box center [194, 276] width 15 height 15
